Goal: Task Accomplishment & Management: Manage account settings

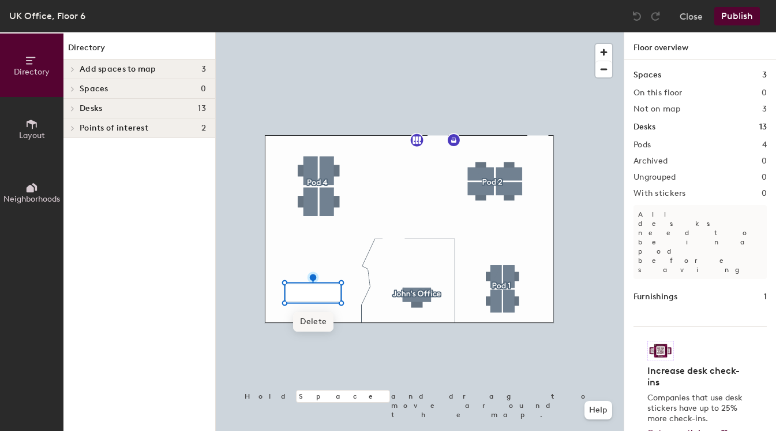
click at [309, 320] on span "Delete" at bounding box center [313, 322] width 40 height 20
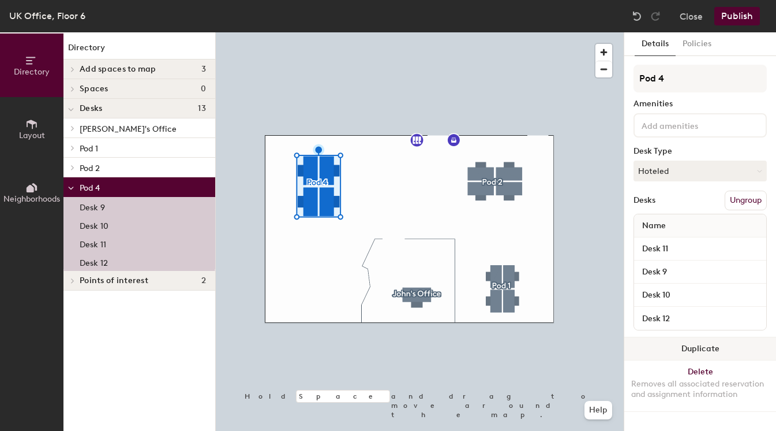
click at [706, 344] on button "Duplicate" at bounding box center [701, 348] width 152 height 23
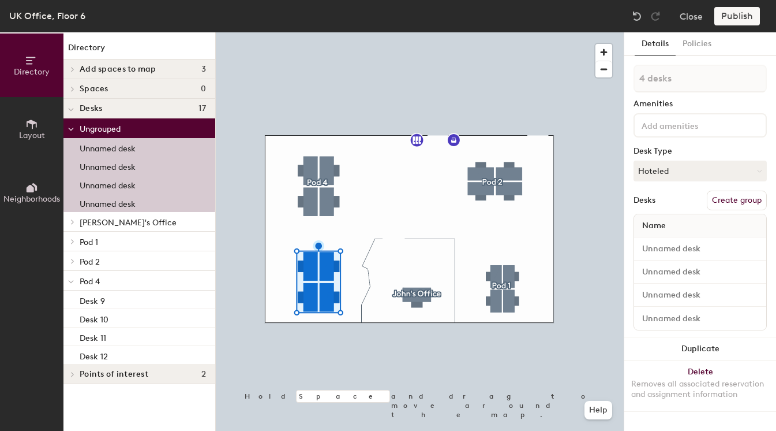
type input "1 desk"
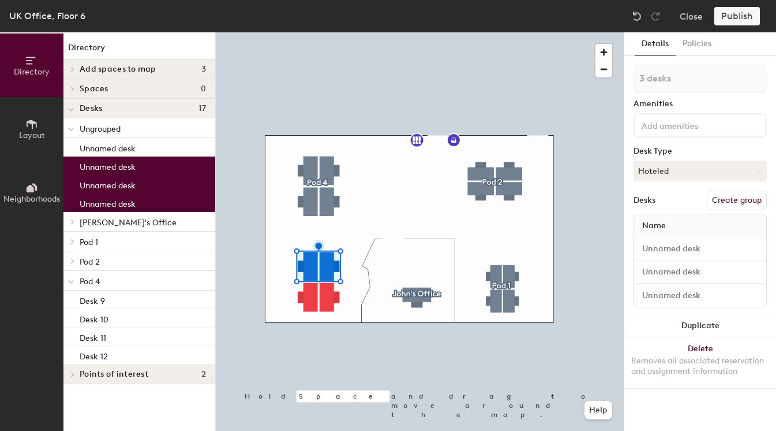
type input "4 desks"
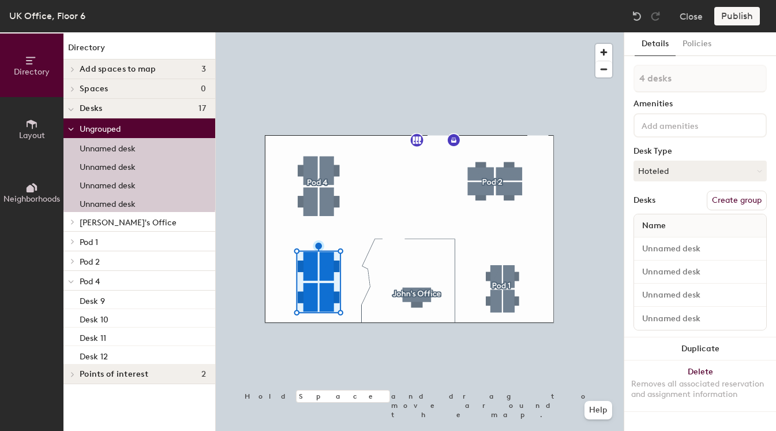
click at [733, 202] on button "Create group" at bounding box center [737, 200] width 60 height 20
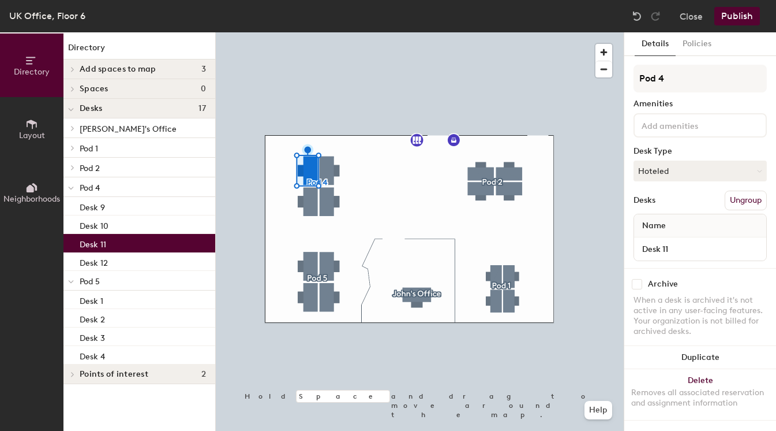
click at [326, 32] on div at bounding box center [420, 32] width 408 height 0
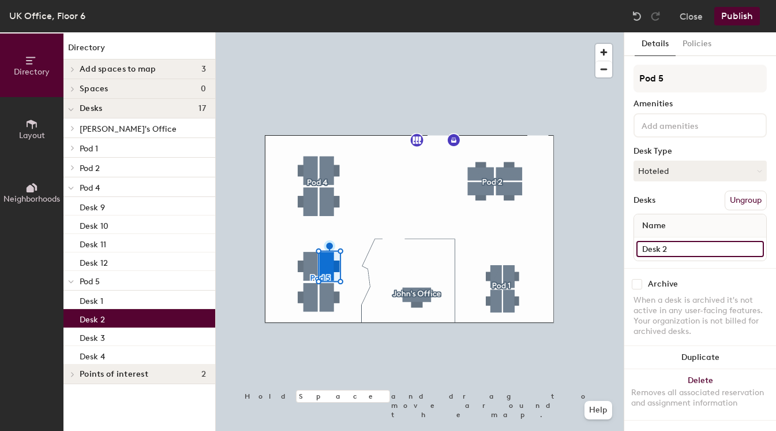
click at [683, 251] on input "Desk 2" at bounding box center [701, 249] width 128 height 16
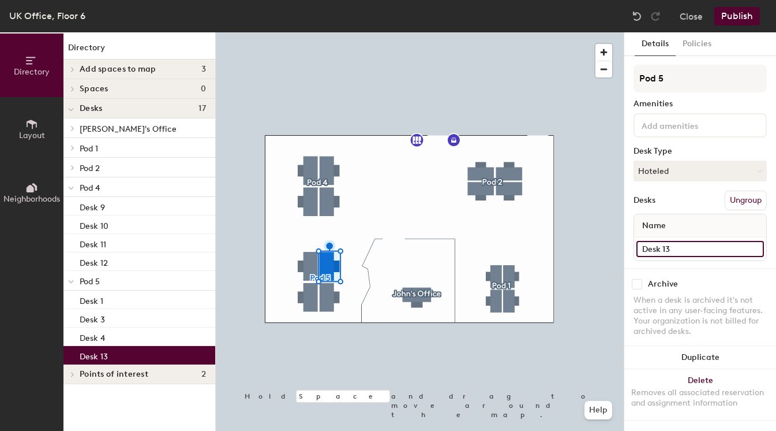
type input "Desk 13"
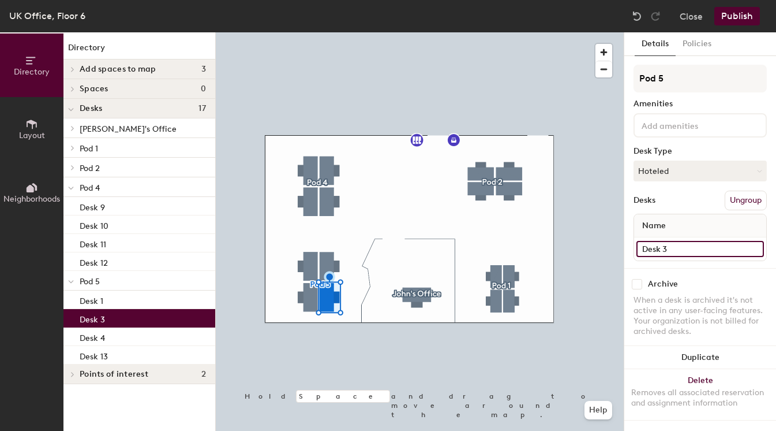
click at [683, 252] on input "Desk 3" at bounding box center [701, 249] width 128 height 16
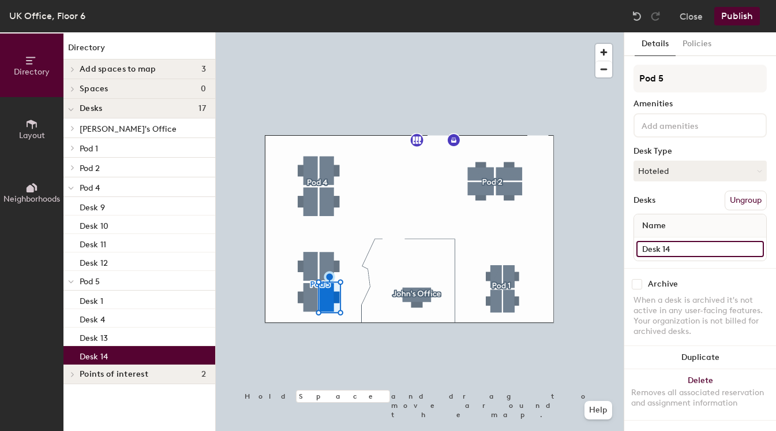
type input "Desk 14"
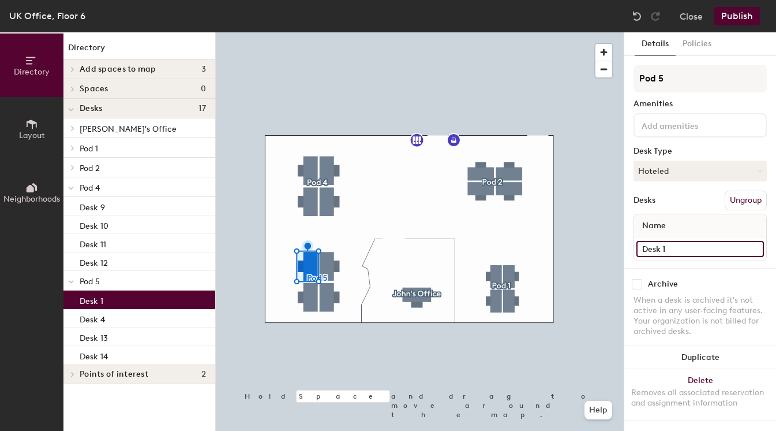
click at [686, 248] on input "Desk 1" at bounding box center [701, 249] width 128 height 16
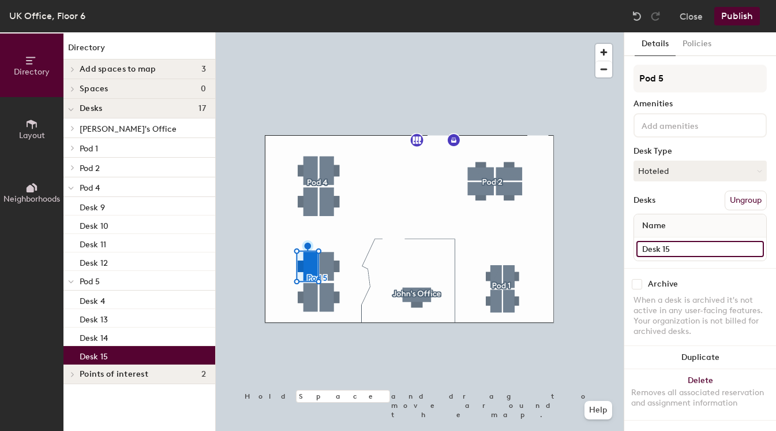
type input "Desk 15"
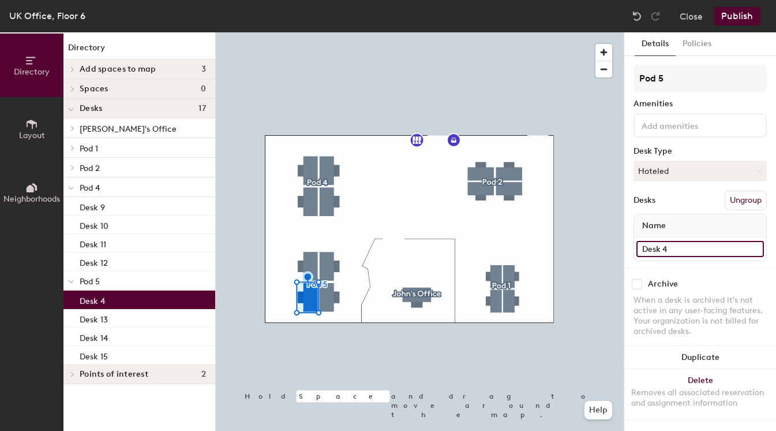
click at [676, 253] on input "Desk 4" at bounding box center [701, 249] width 128 height 16
click at [677, 253] on input "Desk 4" at bounding box center [701, 249] width 128 height 16
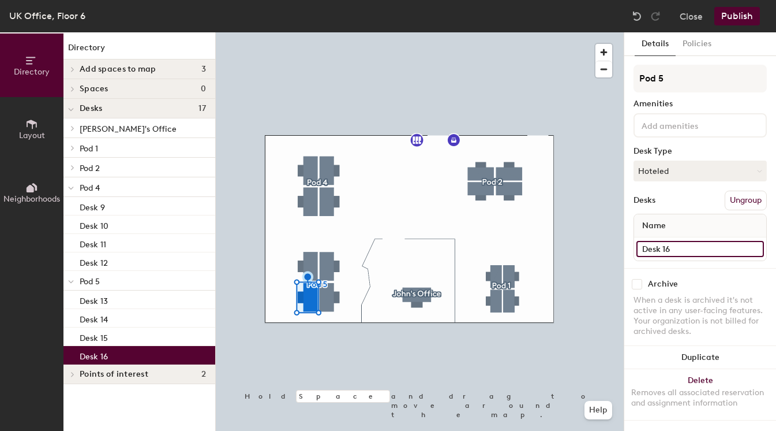
type input "Desk 16"
click at [686, 172] on button "Hoteled" at bounding box center [700, 170] width 133 height 21
click at [309, 32] on div at bounding box center [420, 32] width 408 height 0
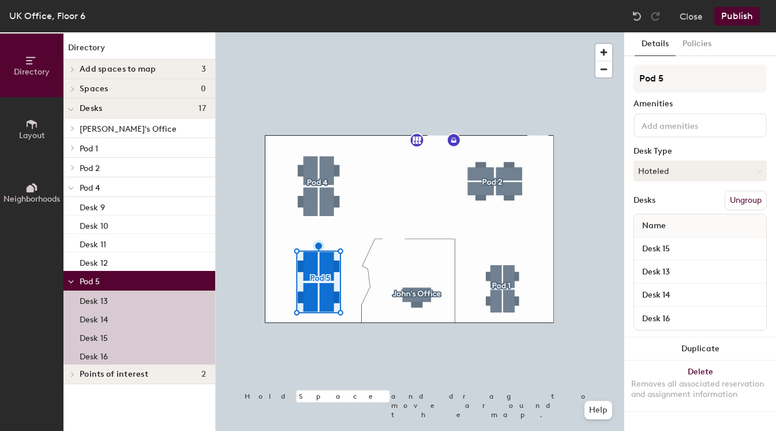
click at [731, 17] on button "Publish" at bounding box center [738, 16] width 46 height 18
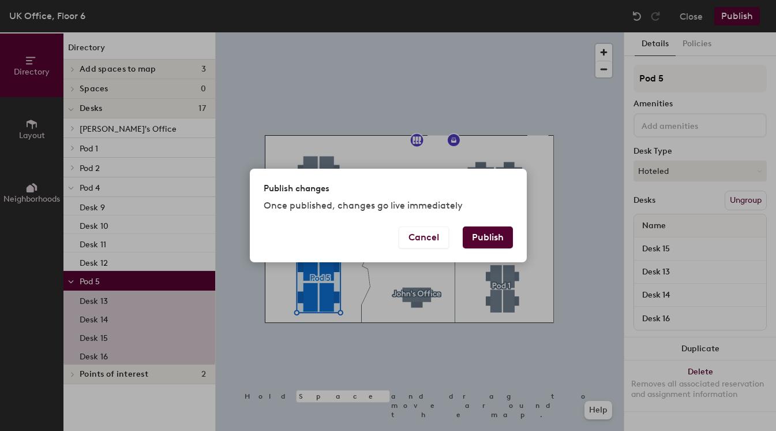
click at [492, 239] on button "Publish" at bounding box center [488, 237] width 50 height 22
